Goal: Understand process/instructions: Learn how to perform a task or action

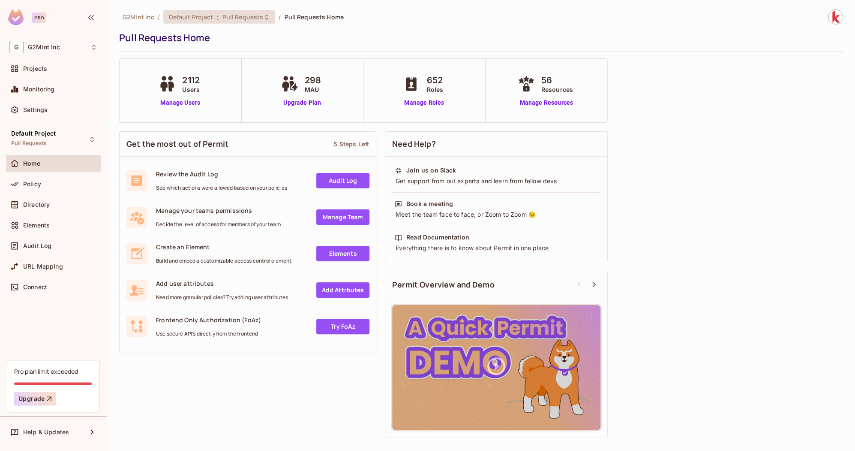
click at [244, 17] on span "Pull Requests" at bounding box center [243, 17] width 41 height 8
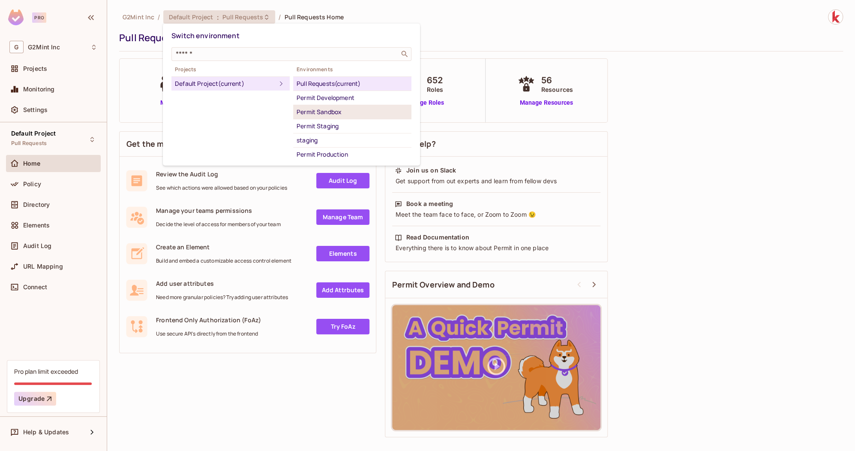
click at [308, 112] on div "Permit Sandbox" at bounding box center [352, 112] width 111 height 10
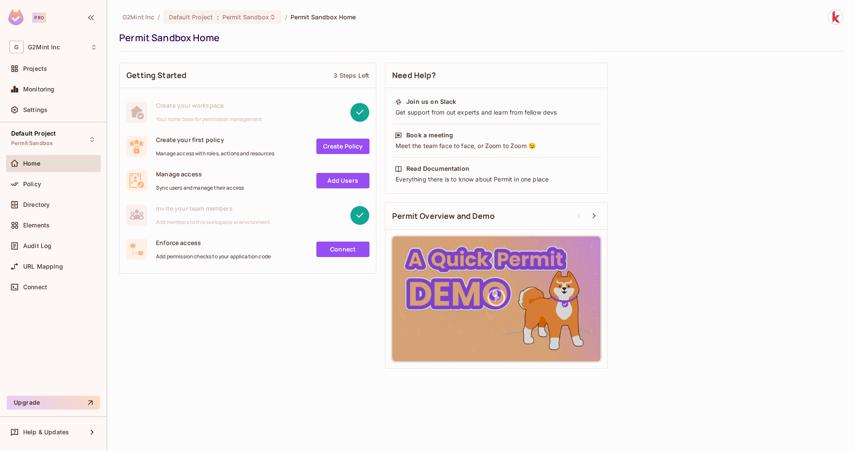
click at [360, 148] on link "Create Policy" at bounding box center [342, 145] width 53 height 15
click at [236, 18] on span "Permit Sandbox" at bounding box center [246, 17] width 47 height 8
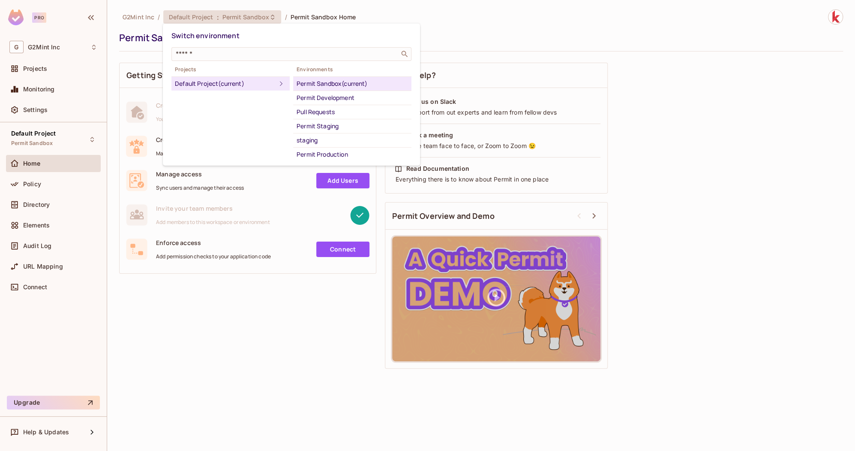
click at [304, 303] on div at bounding box center [427, 225] width 855 height 451
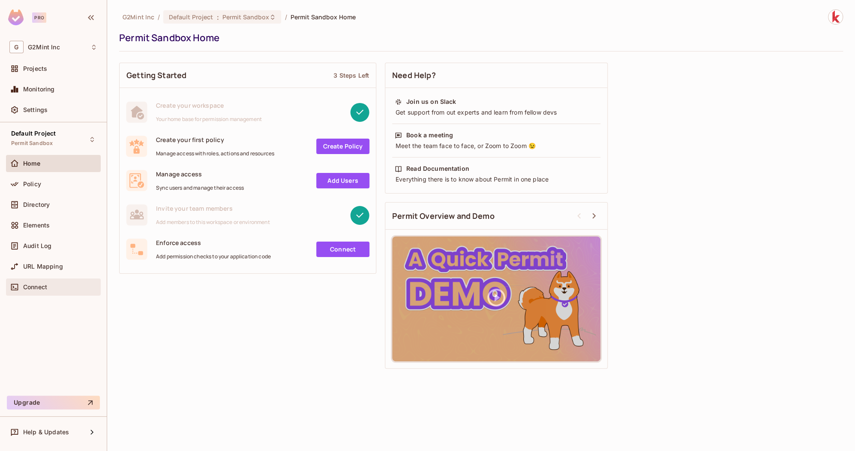
click at [61, 283] on div "Connect" at bounding box center [60, 286] width 74 height 7
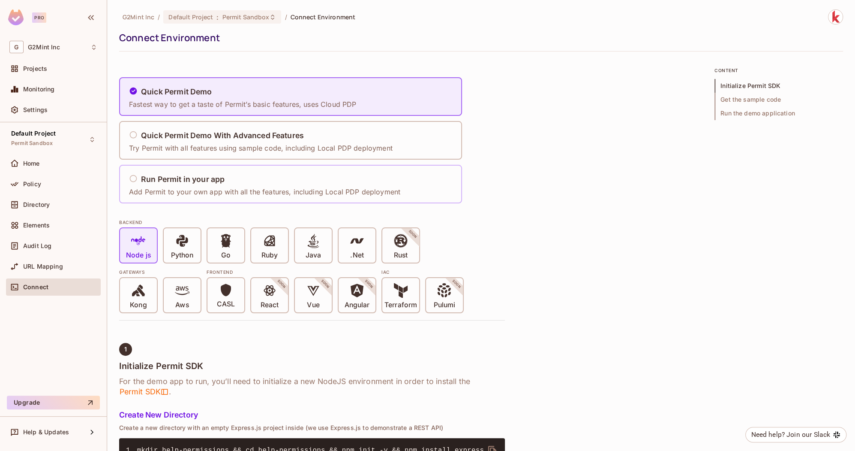
click at [277, 185] on div "Run Permit in your app Add Permit to your own app with all the features, includ…" at bounding box center [264, 183] width 271 height 25
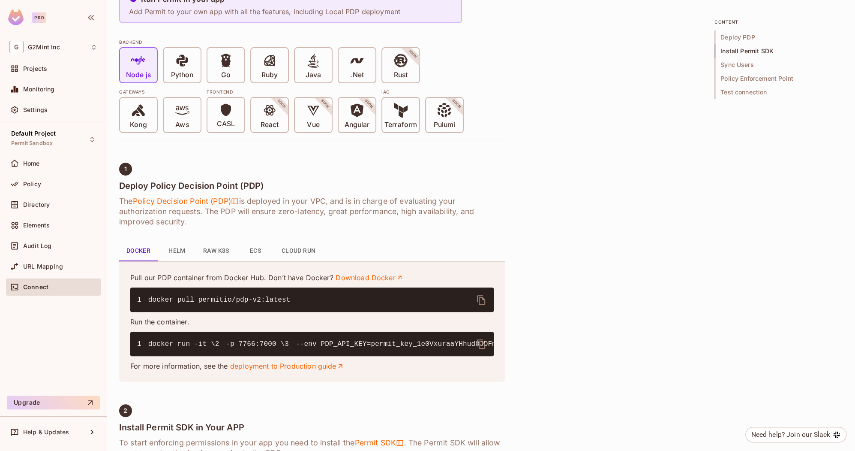
scroll to position [366, 0]
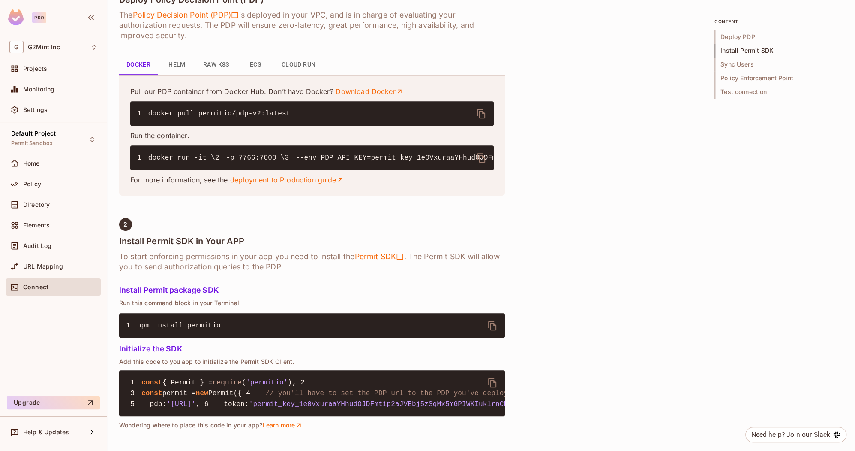
click at [256, 67] on button "ECS" at bounding box center [255, 64] width 39 height 21
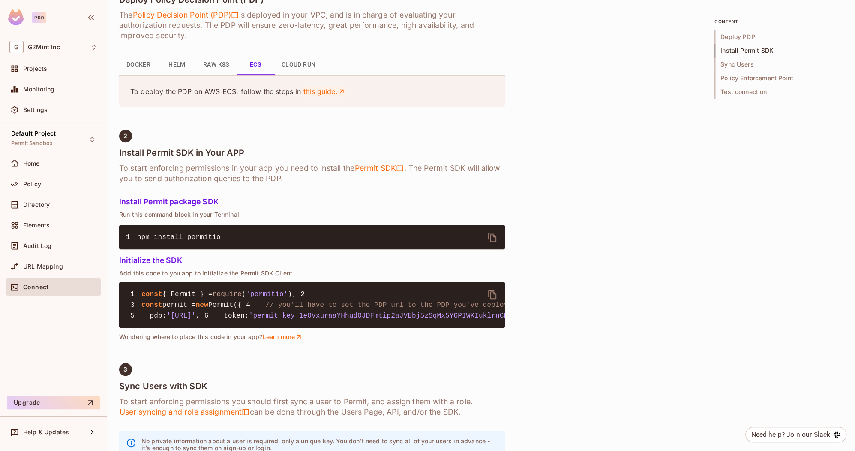
click at [317, 93] on link "this guide." at bounding box center [325, 91] width 42 height 9
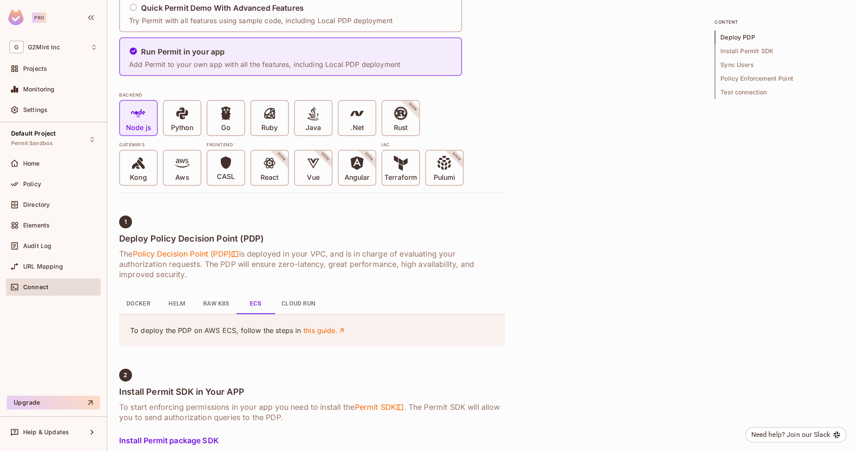
scroll to position [115, 0]
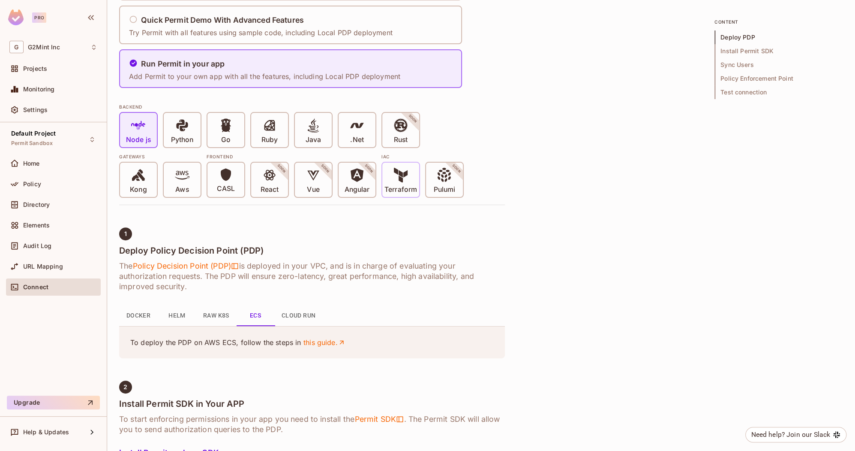
click at [405, 195] on div "Terraform" at bounding box center [400, 179] width 37 height 34
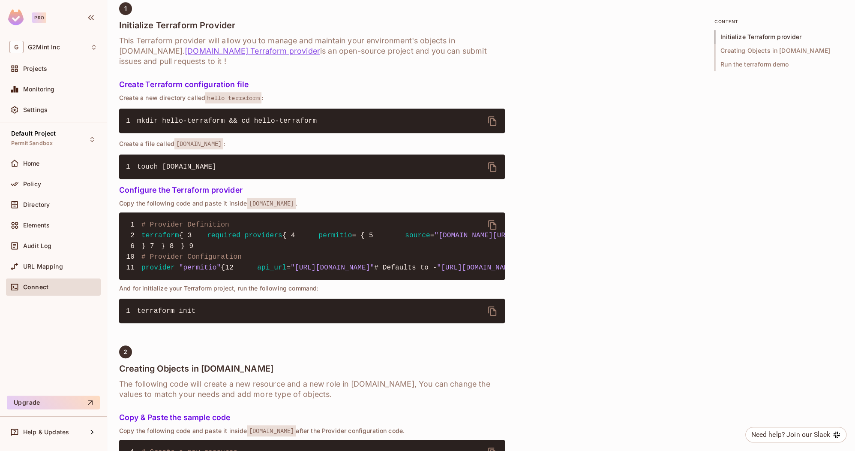
scroll to position [347, 0]
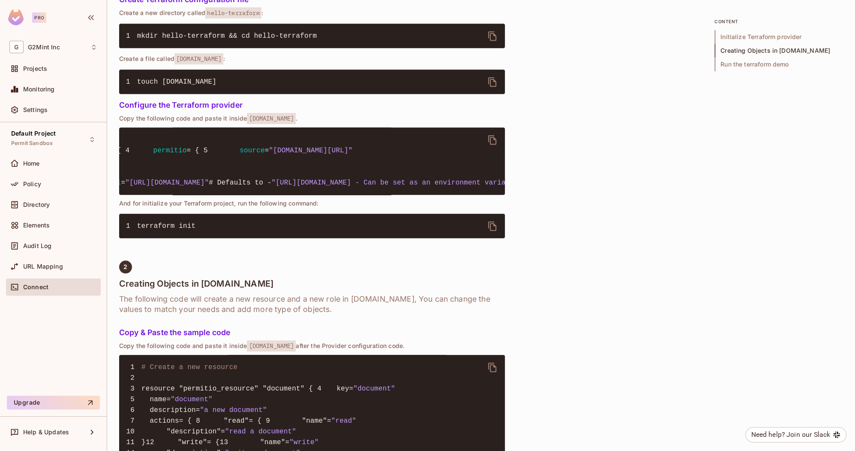
scroll to position [0, 181]
click at [57, 65] on div "Projects" at bounding box center [60, 68] width 74 height 7
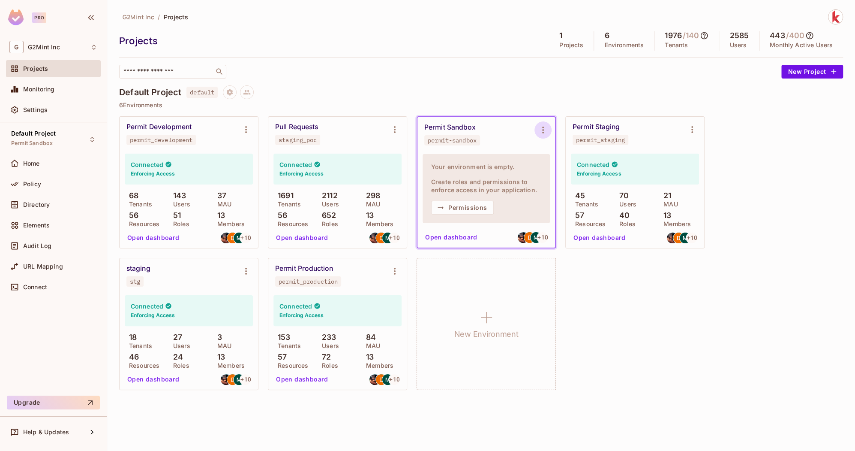
click at [543, 126] on icon "Environment settings" at bounding box center [543, 130] width 10 height 10
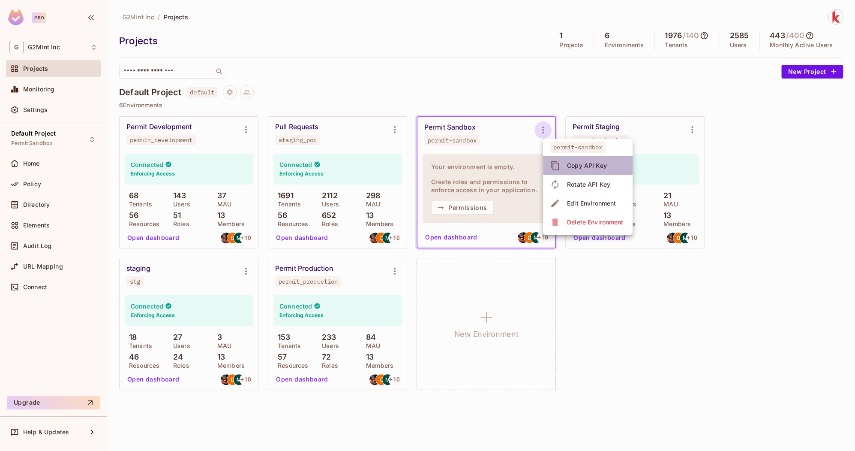
click at [582, 164] on div "Copy API Key" at bounding box center [587, 165] width 40 height 9
